Goal: Find specific page/section: Find specific page/section

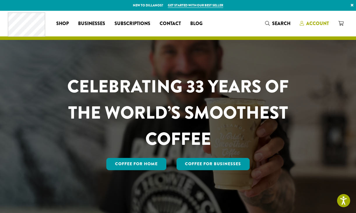
click at [320, 20] on span "Account" at bounding box center [317, 23] width 23 height 7
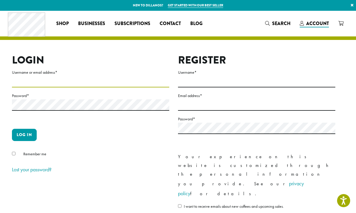
type input "**********"
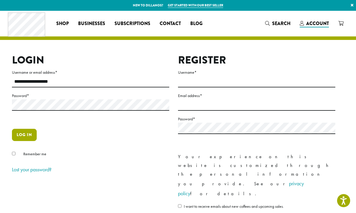
click at [29, 134] on button "Log in" at bounding box center [24, 135] width 25 height 12
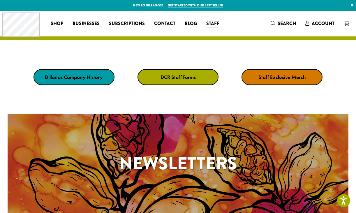
click at [183, 77] on strong "DCR Staff Forms" at bounding box center [178, 77] width 35 height 7
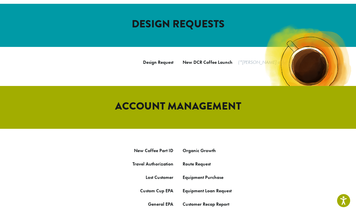
scroll to position [233, 0]
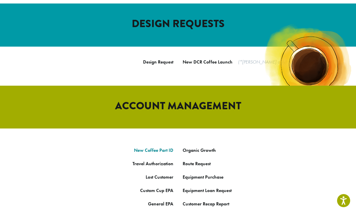
click at [153, 147] on link "New Coffee Part ID" at bounding box center [153, 150] width 39 height 6
